Goal: Transaction & Acquisition: Purchase product/service

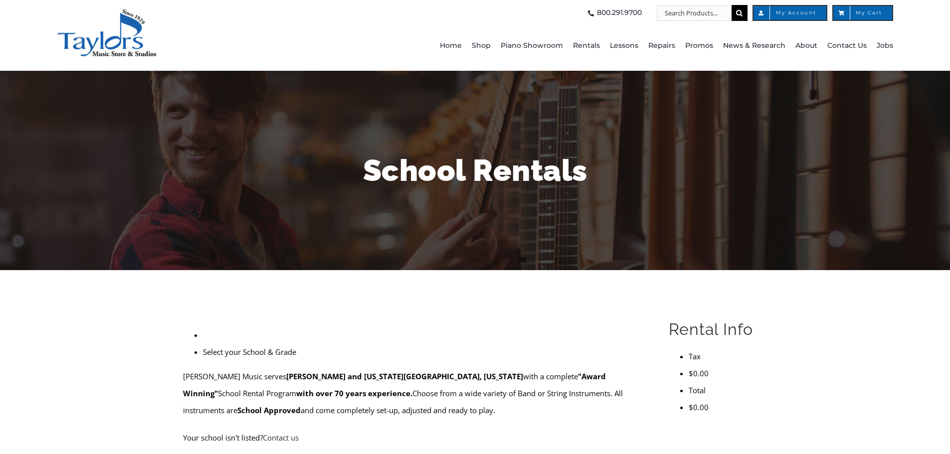
scroll to position [249, 0]
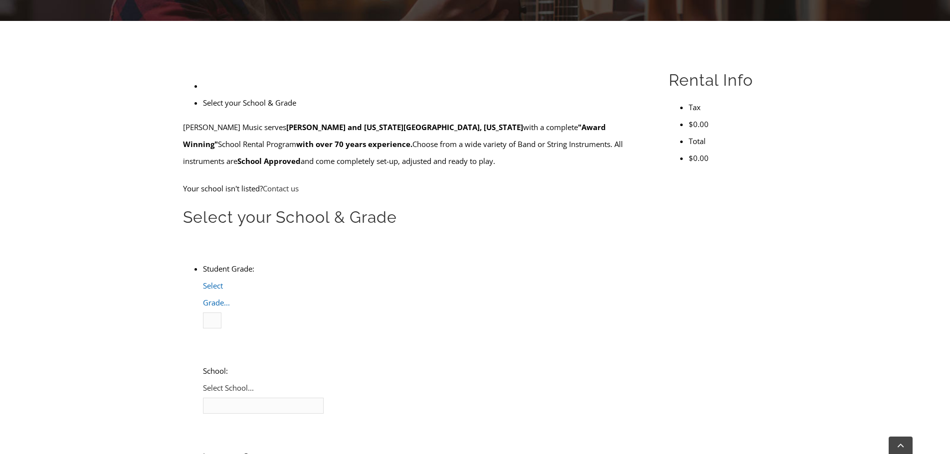
click at [230, 281] on span "Select Grade..." at bounding box center [216, 294] width 27 height 27
click at [223, 329] on li "3" at bounding box center [223, 337] width 0 height 17
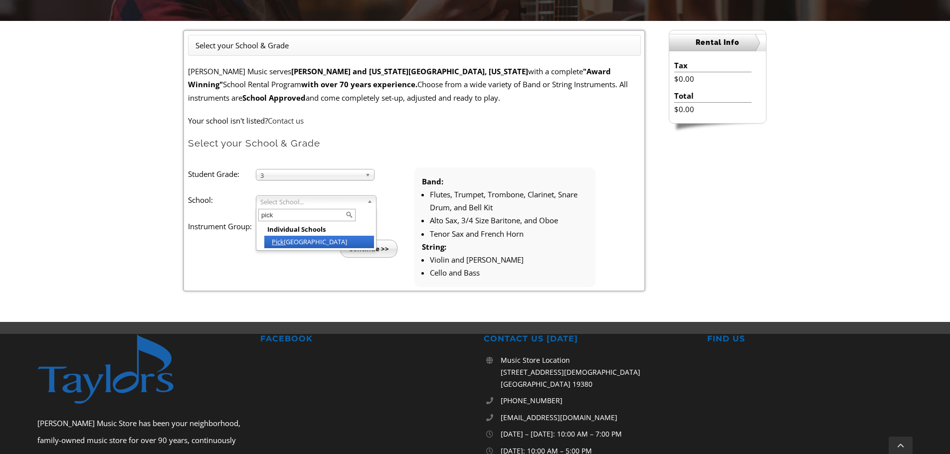
type input "pick"
click at [307, 242] on li "Pick ering Valley" at bounding box center [319, 242] width 110 height 12
click at [300, 222] on span "Select Instrument Group..." at bounding box center [310, 228] width 101 height 12
click at [284, 251] on li "Strings" at bounding box center [318, 251] width 108 height 12
click at [367, 248] on input "Continue >>" at bounding box center [368, 249] width 57 height 18
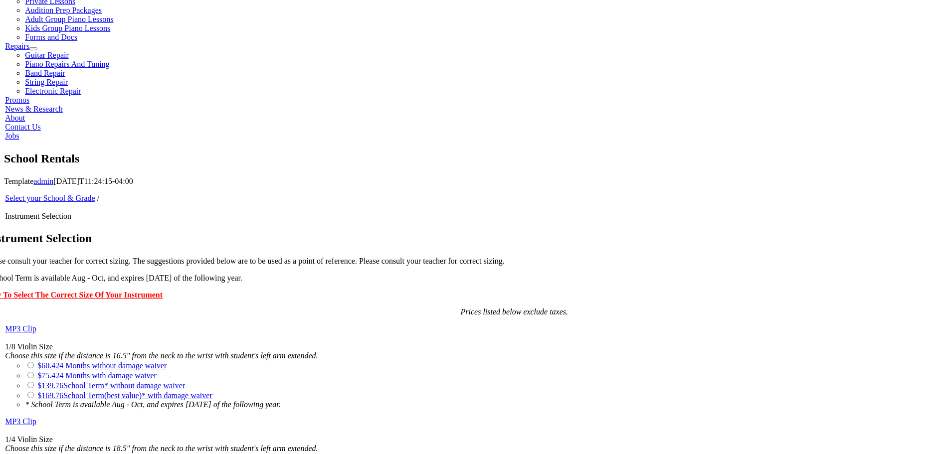
scroll to position [748, 0]
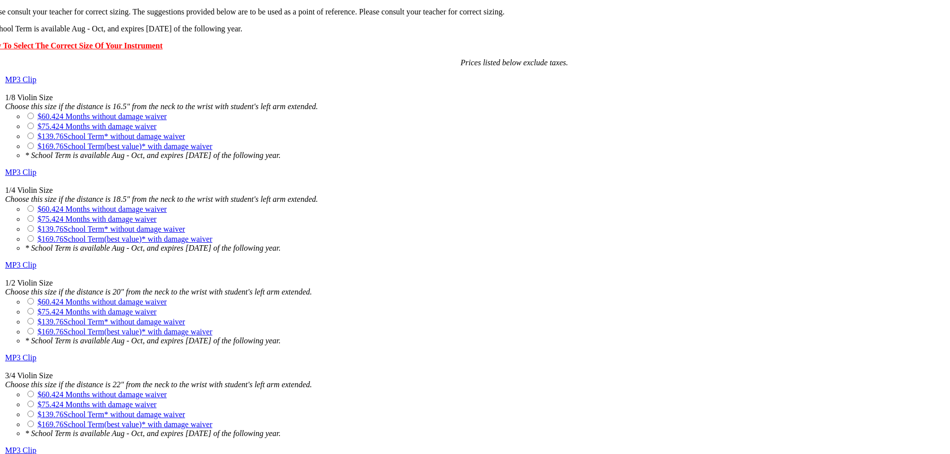
drag, startPoint x: 557, startPoint y: 318, endPoint x: 622, endPoint y: 320, distance: 65.3
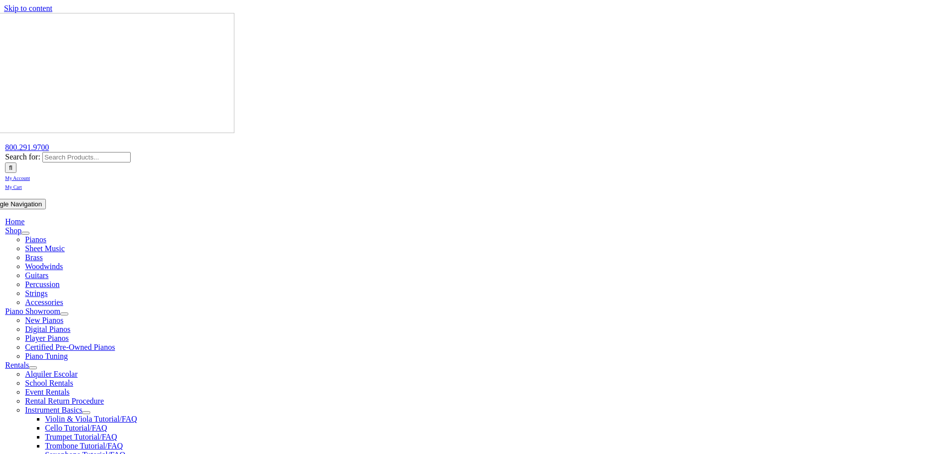
scroll to position [249, 0]
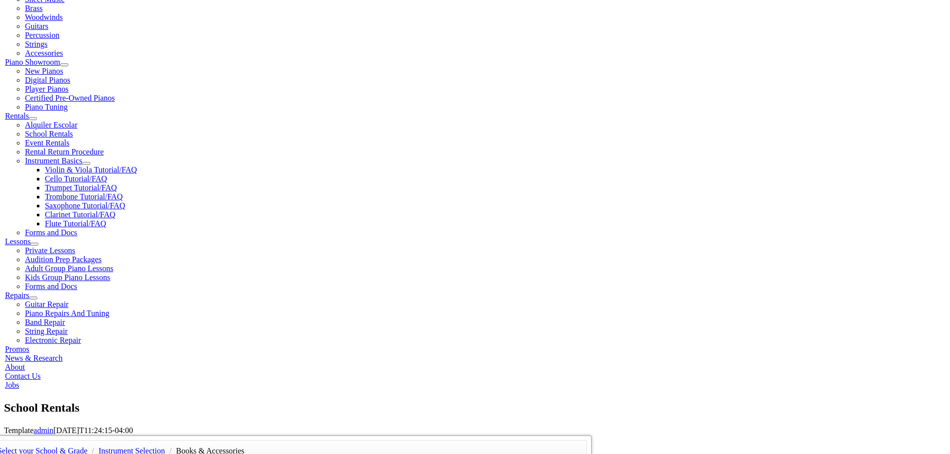
checkbox input"] "true"
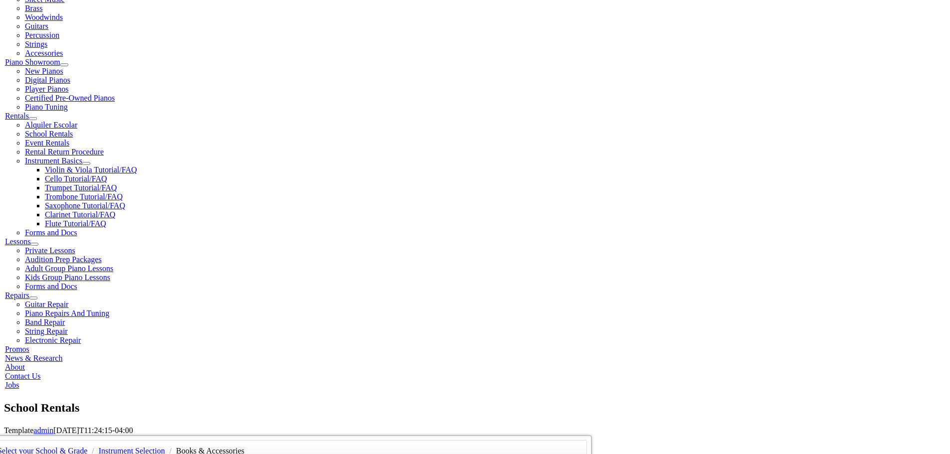
checkbox input"] "true"
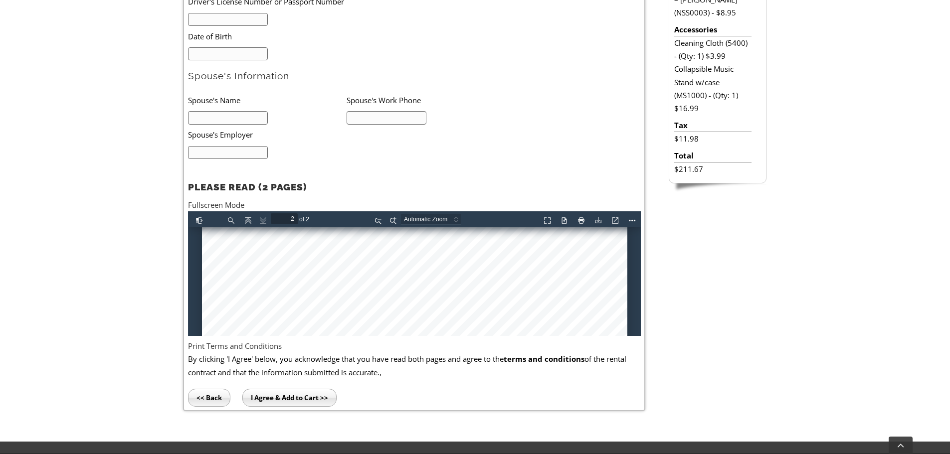
scroll to position [1307, 0]
type input "1"
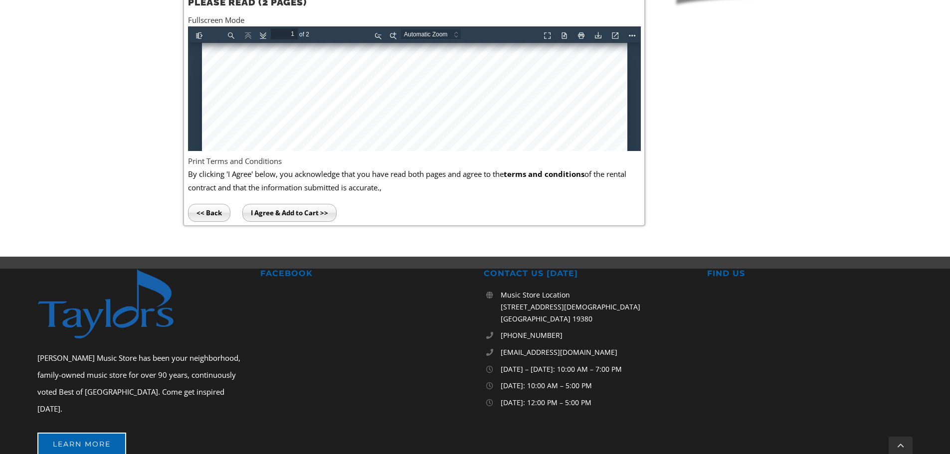
scroll to position [789, 0]
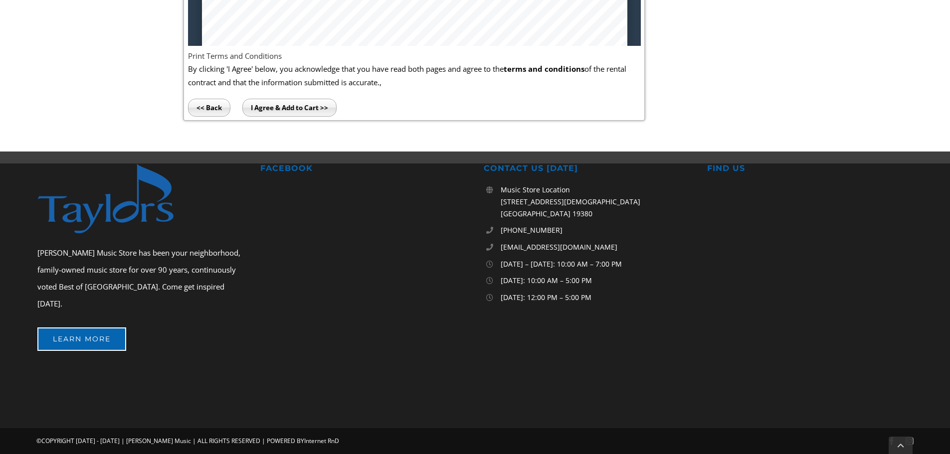
click at [212, 111] on input "<< Back" at bounding box center [209, 108] width 42 height 18
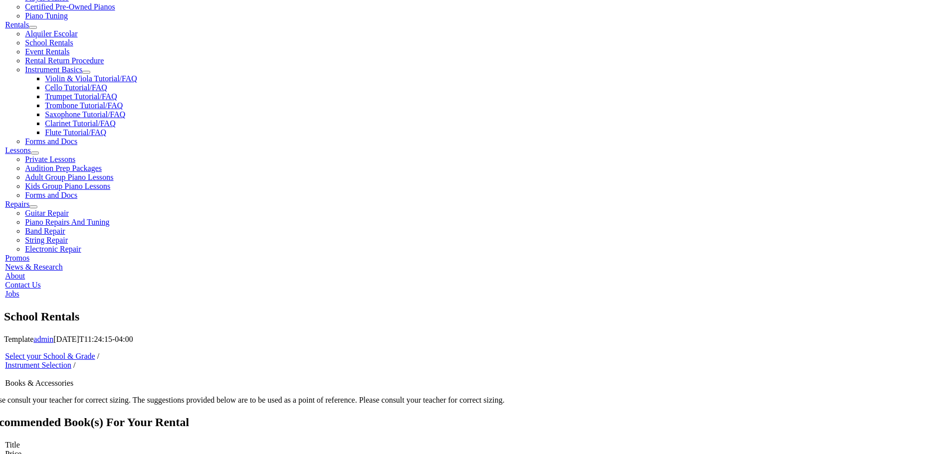
scroll to position [91, 0]
